Goal: Task Accomplishment & Management: Use online tool/utility

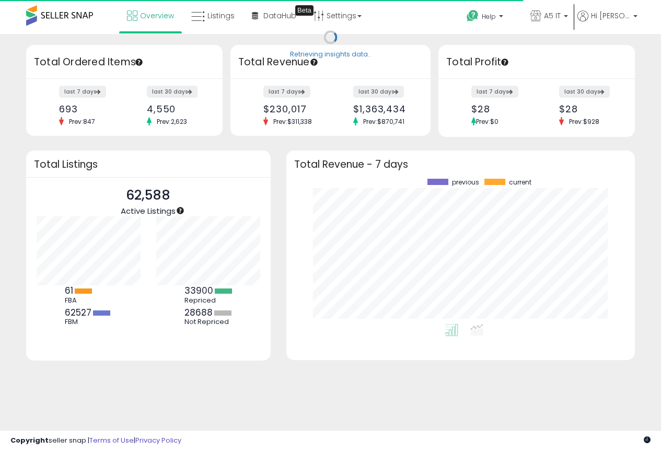
scroll to position [145, 327]
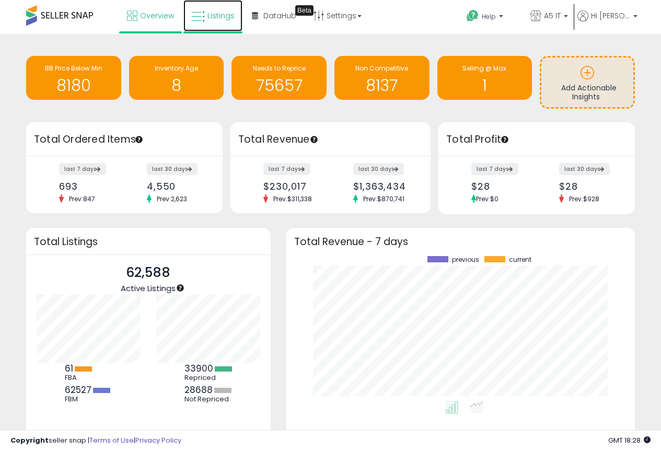
click at [203, 14] on icon at bounding box center [198, 17] width 14 height 14
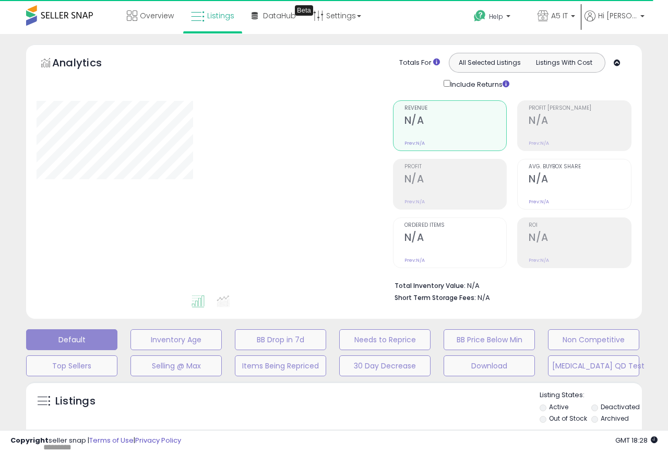
type input "*******"
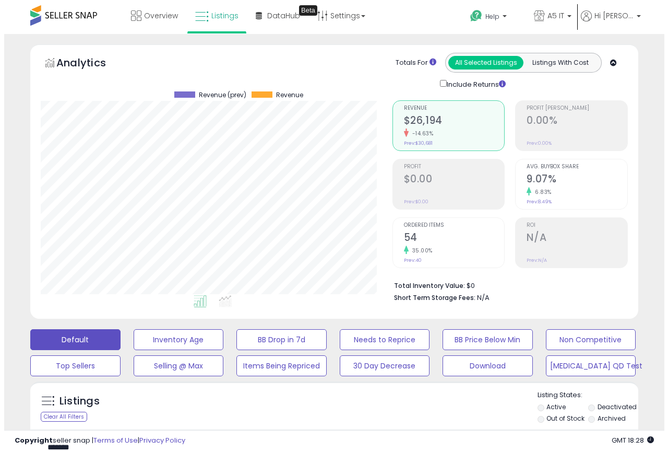
scroll to position [214, 352]
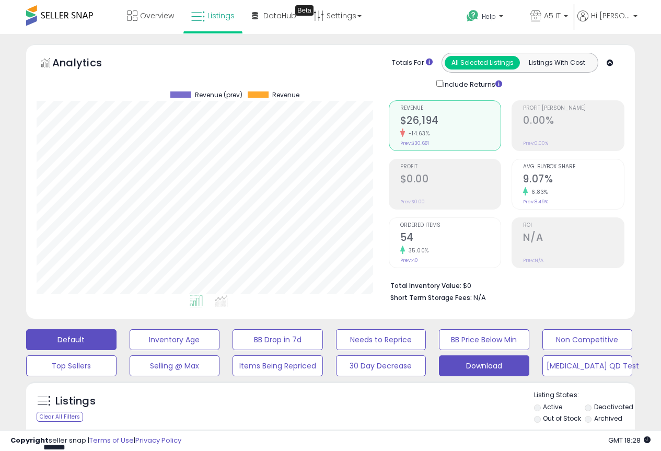
click at [464, 365] on button "Download" at bounding box center [484, 365] width 90 height 21
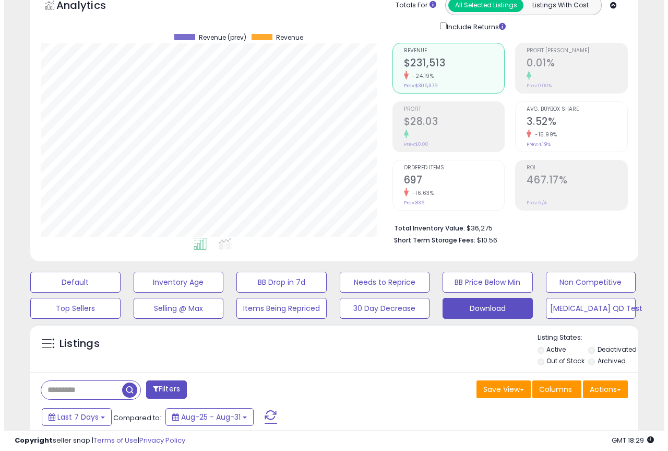
scroll to position [157, 0]
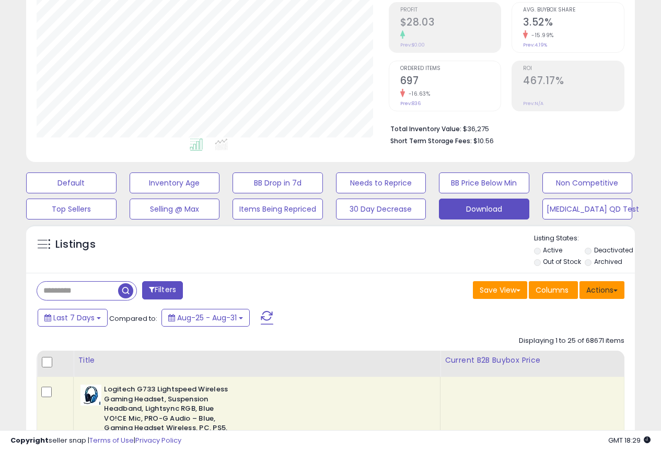
click at [610, 292] on button "Actions" at bounding box center [601, 290] width 45 height 18
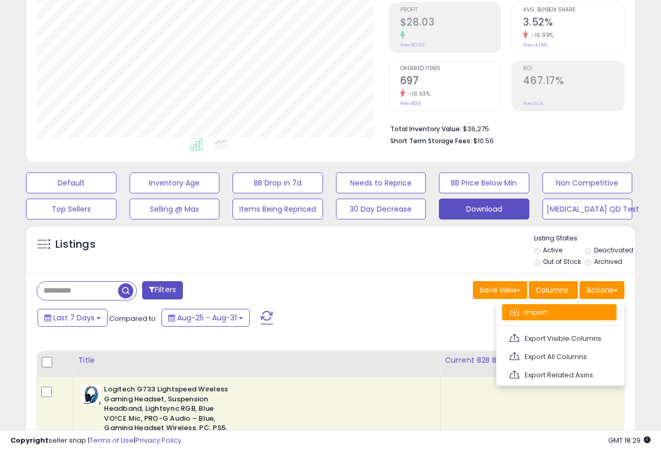
click at [540, 313] on link "Import" at bounding box center [559, 312] width 114 height 16
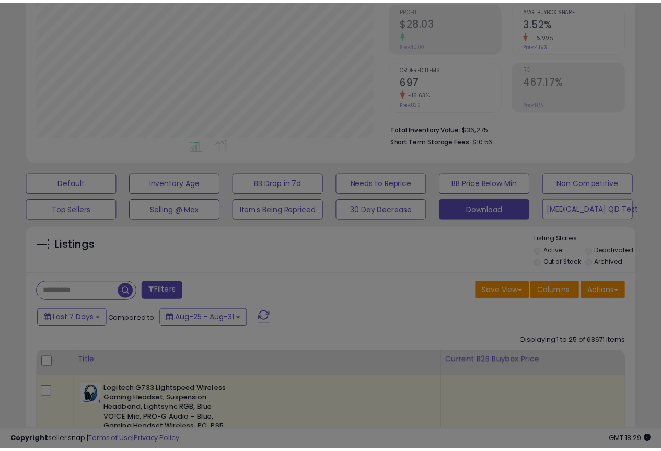
scroll to position [214, 356]
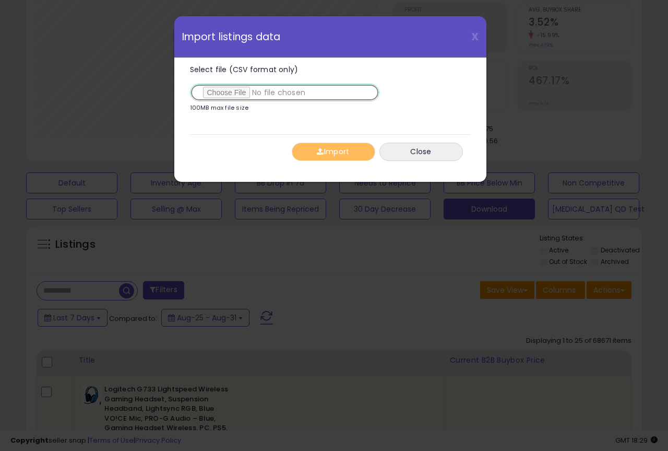
click at [236, 92] on input "Select file (CSV format only)" at bounding box center [285, 93] width 190 height 18
type input "**********"
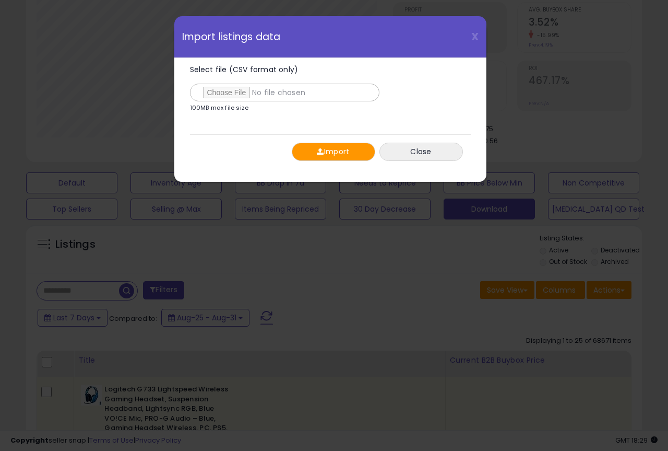
click at [318, 149] on span "button" at bounding box center [320, 151] width 7 height 7
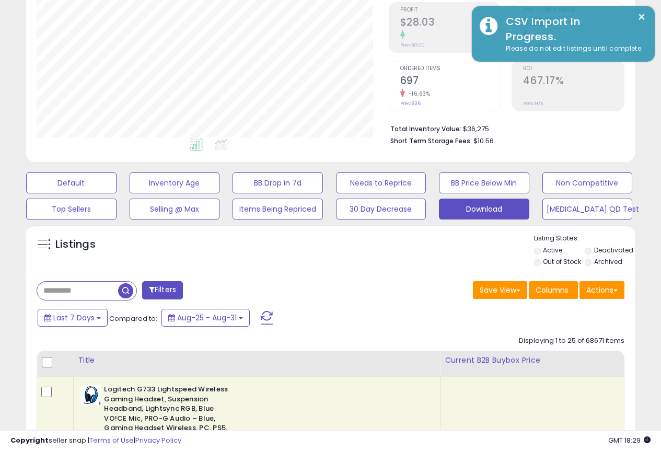
scroll to position [522003, 521865]
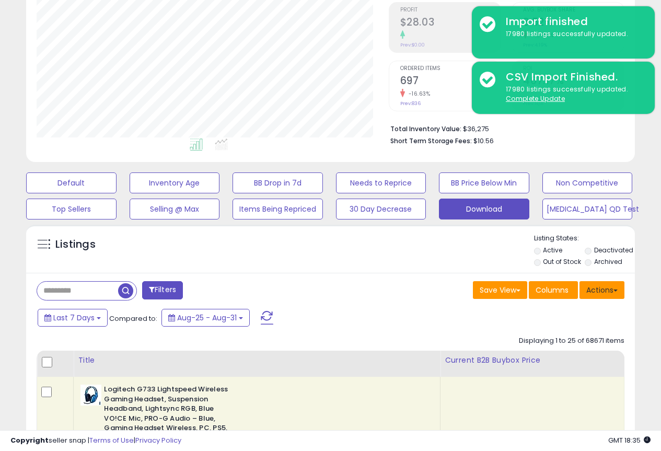
click at [603, 287] on button "Actions" at bounding box center [601, 290] width 45 height 18
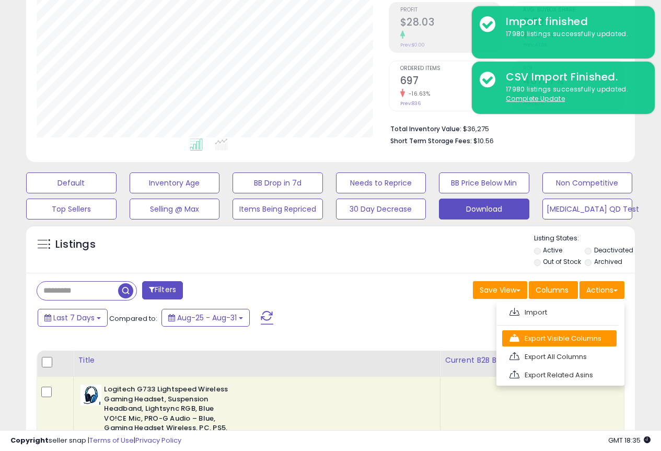
click at [581, 335] on link "Export Visible Columns" at bounding box center [559, 338] width 114 height 16
